Goal: Task Accomplishment & Management: Manage account settings

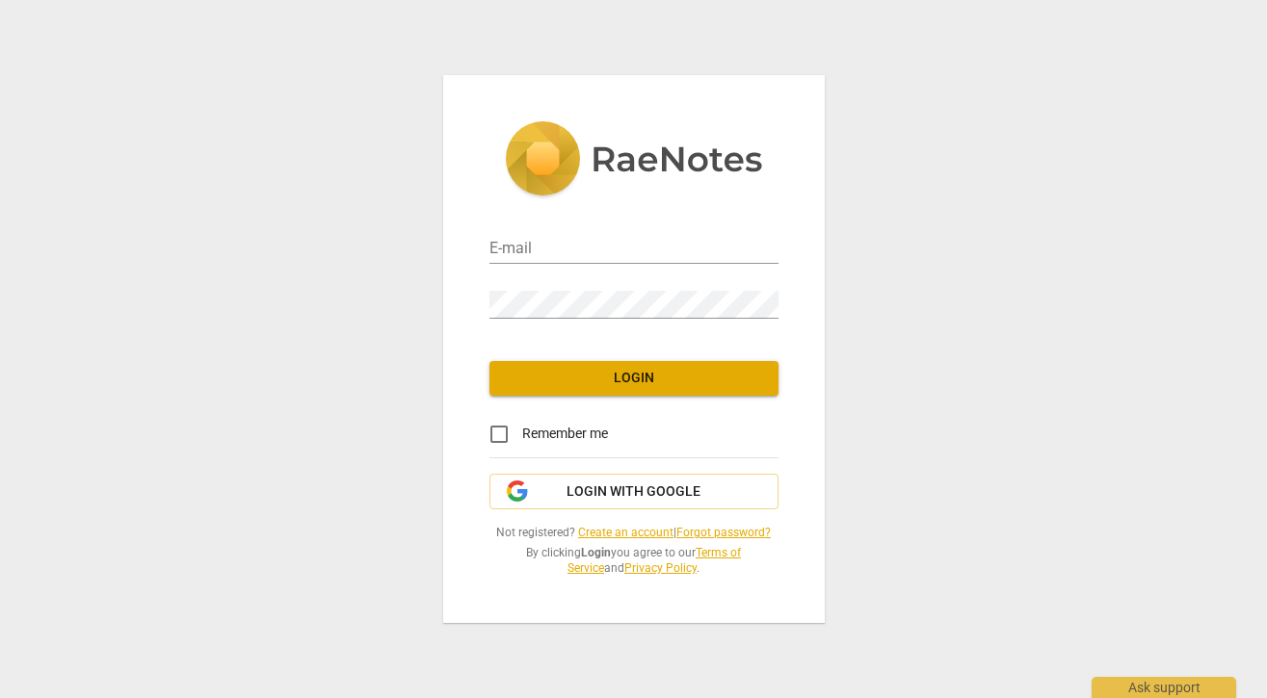
type input "[EMAIL_ADDRESS][DOMAIN_NAME]"
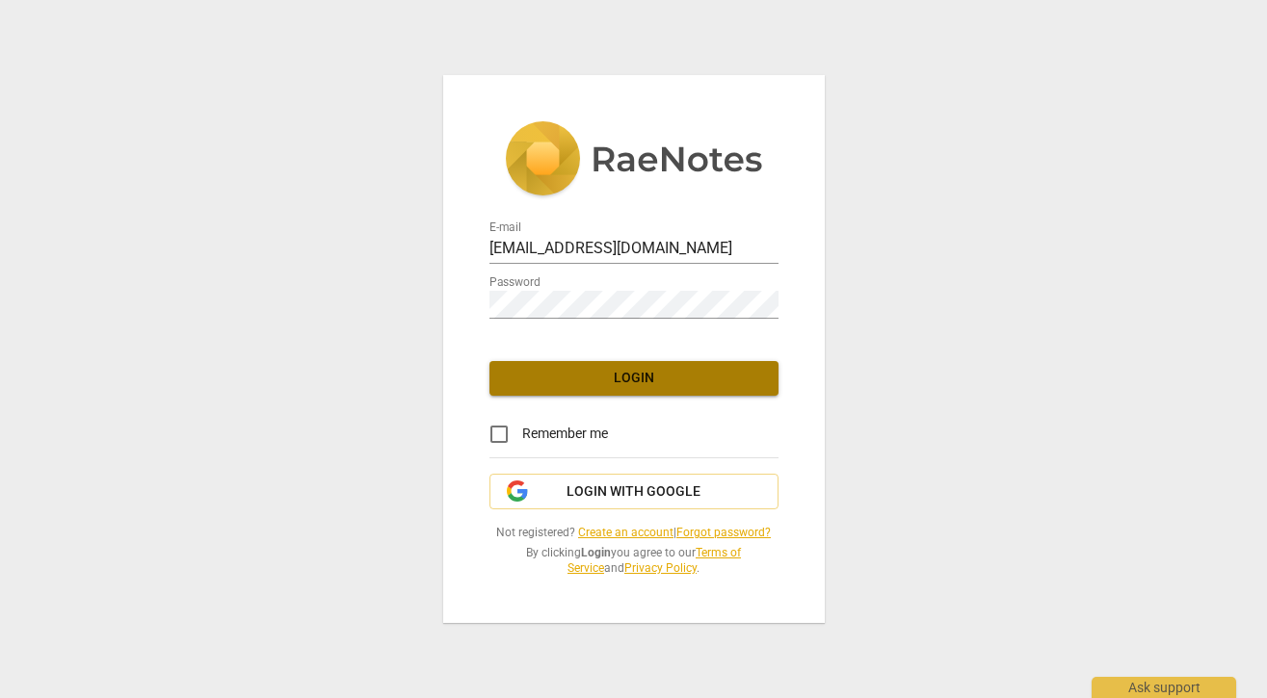
click at [607, 380] on span "Login" at bounding box center [634, 378] width 258 height 19
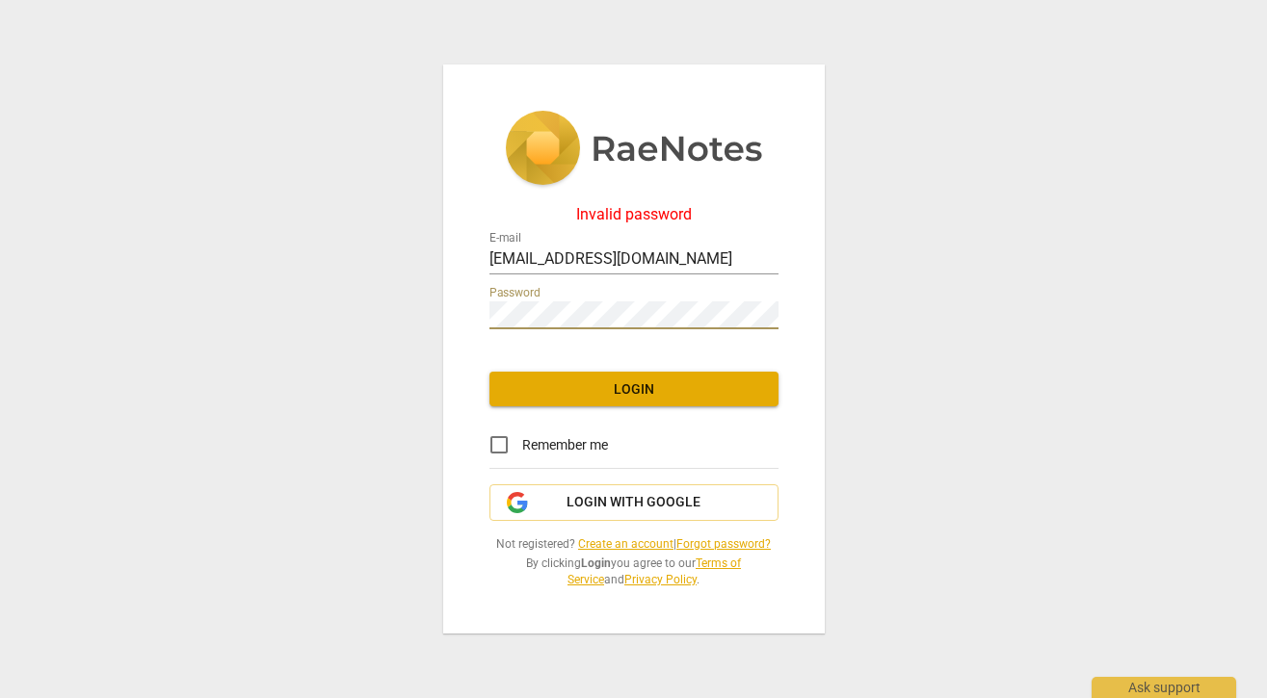
click at [432, 315] on div "Invalid password E-mail [EMAIL_ADDRESS][DOMAIN_NAME] Password Login Remember me…" at bounding box center [633, 349] width 1267 height 698
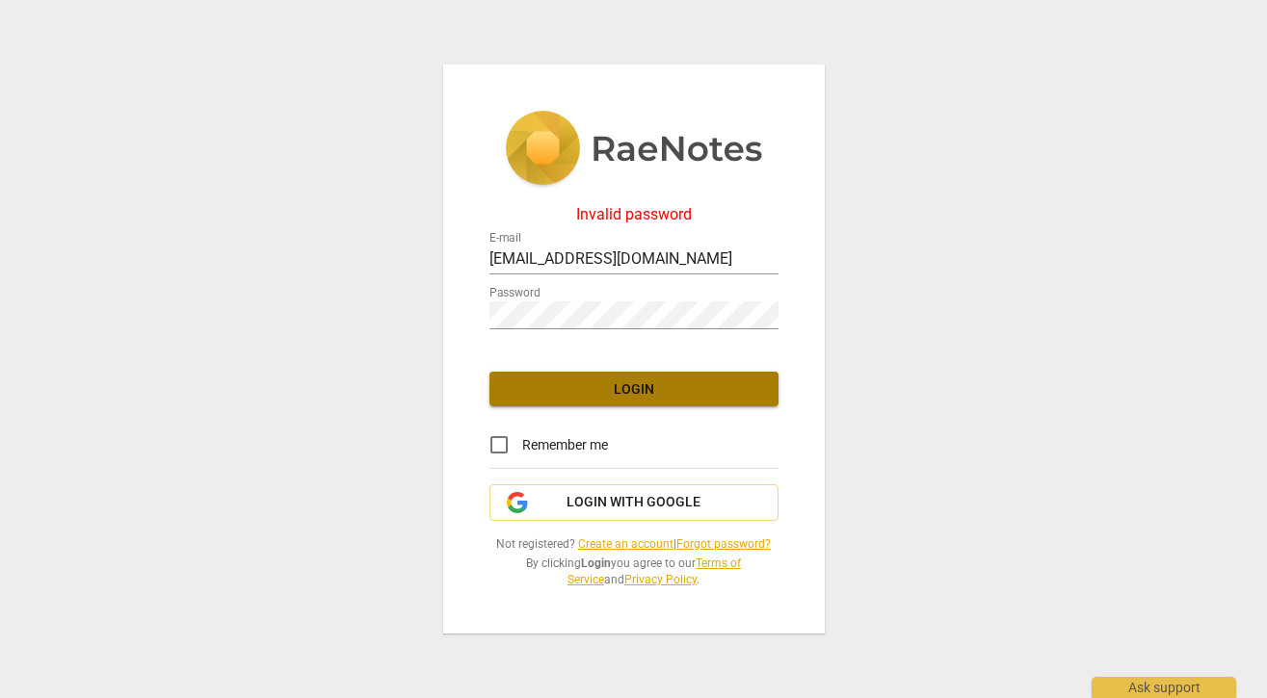
click at [529, 388] on span "Login" at bounding box center [634, 389] width 258 height 19
click at [694, 537] on link "Forgot password?" at bounding box center [723, 543] width 94 height 13
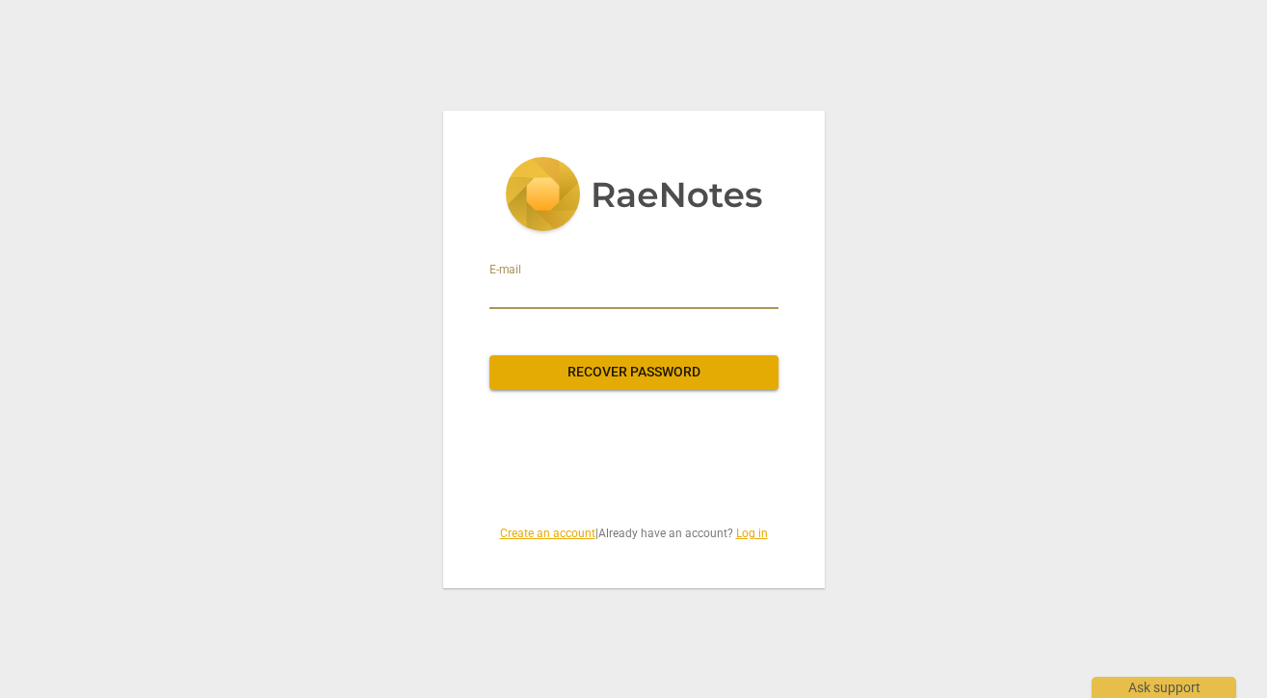
click at [510, 282] on input "email" at bounding box center [633, 293] width 289 height 31
type input "[EMAIL_ADDRESS][DOMAIN_NAME]"
click at [521, 376] on span "Recover password" at bounding box center [634, 372] width 258 height 19
